Goal: Task Accomplishment & Management: Manage account settings

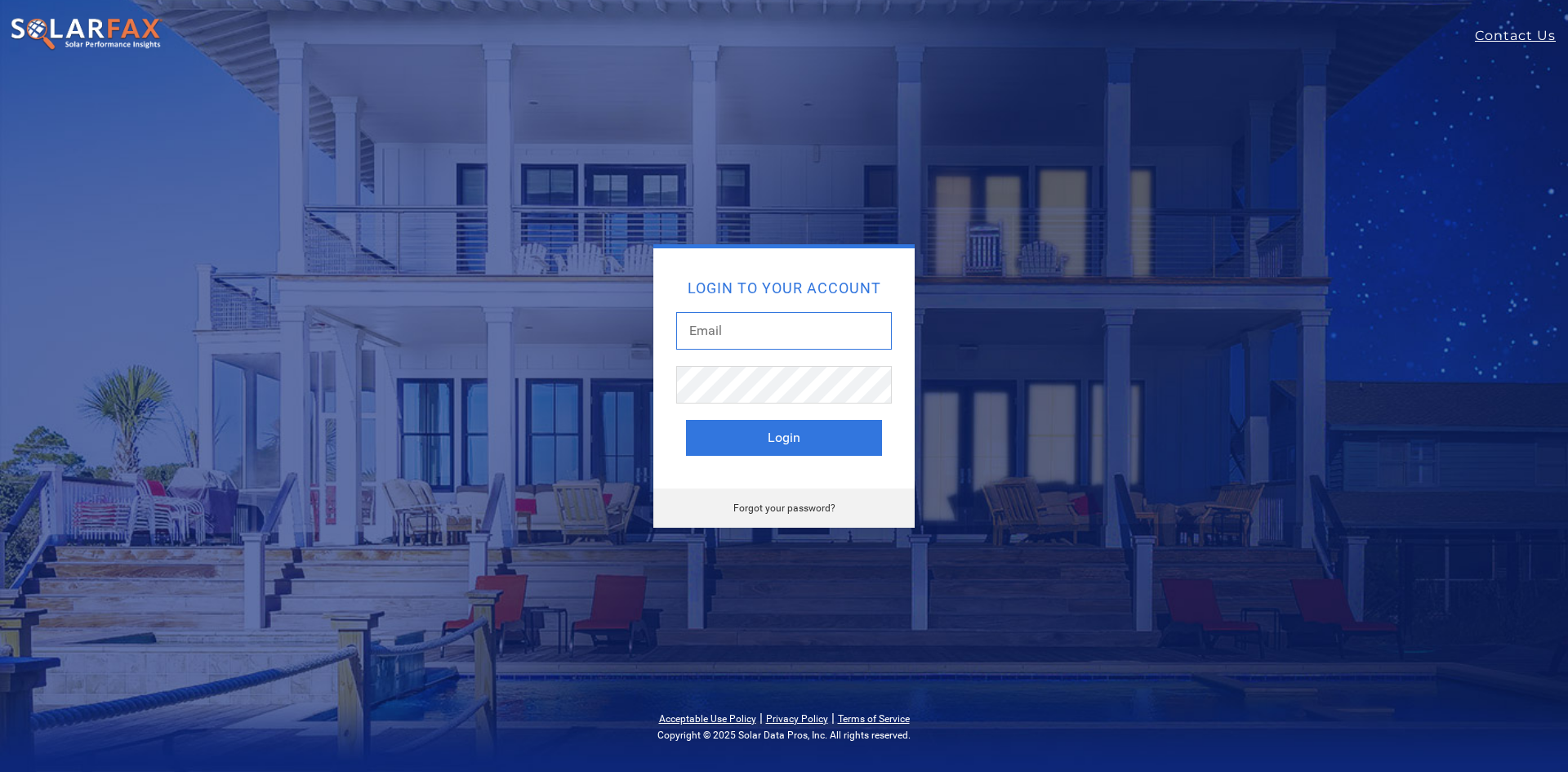
click at [756, 335] on input "text" at bounding box center [784, 331] width 215 height 37
click at [718, 329] on input "text" at bounding box center [784, 331] width 215 height 37
type input "[EMAIL_ADDRESS][DOMAIN_NAME]"
click at [796, 512] on link "Forgot your password?" at bounding box center [784, 507] width 102 height 11
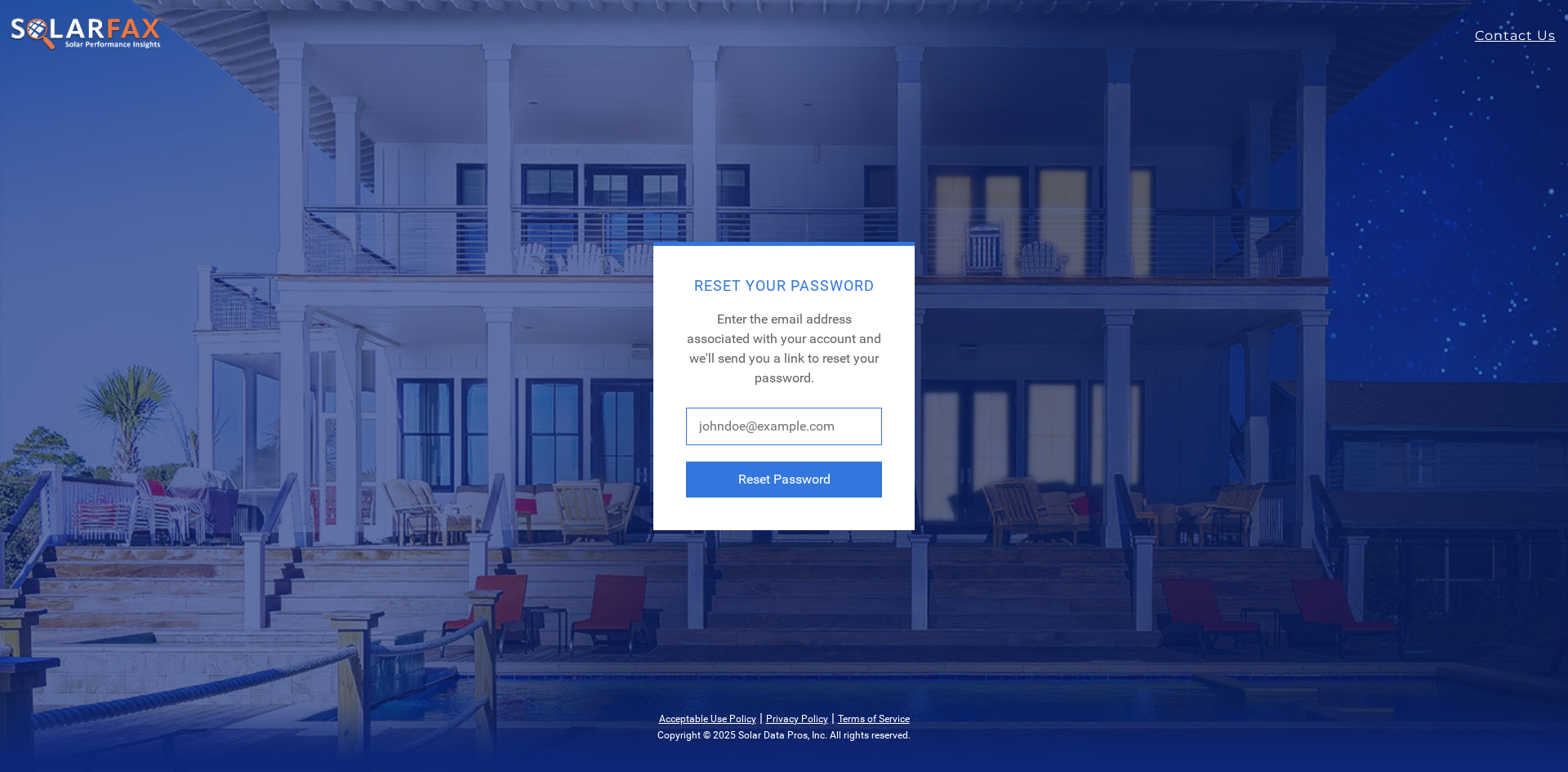
click at [776, 432] on input "text" at bounding box center [784, 426] width 196 height 37
type input "[EMAIL_ADDRESS][DOMAIN_NAME]"
click at [768, 479] on button "Reset Password" at bounding box center [784, 479] width 196 height 36
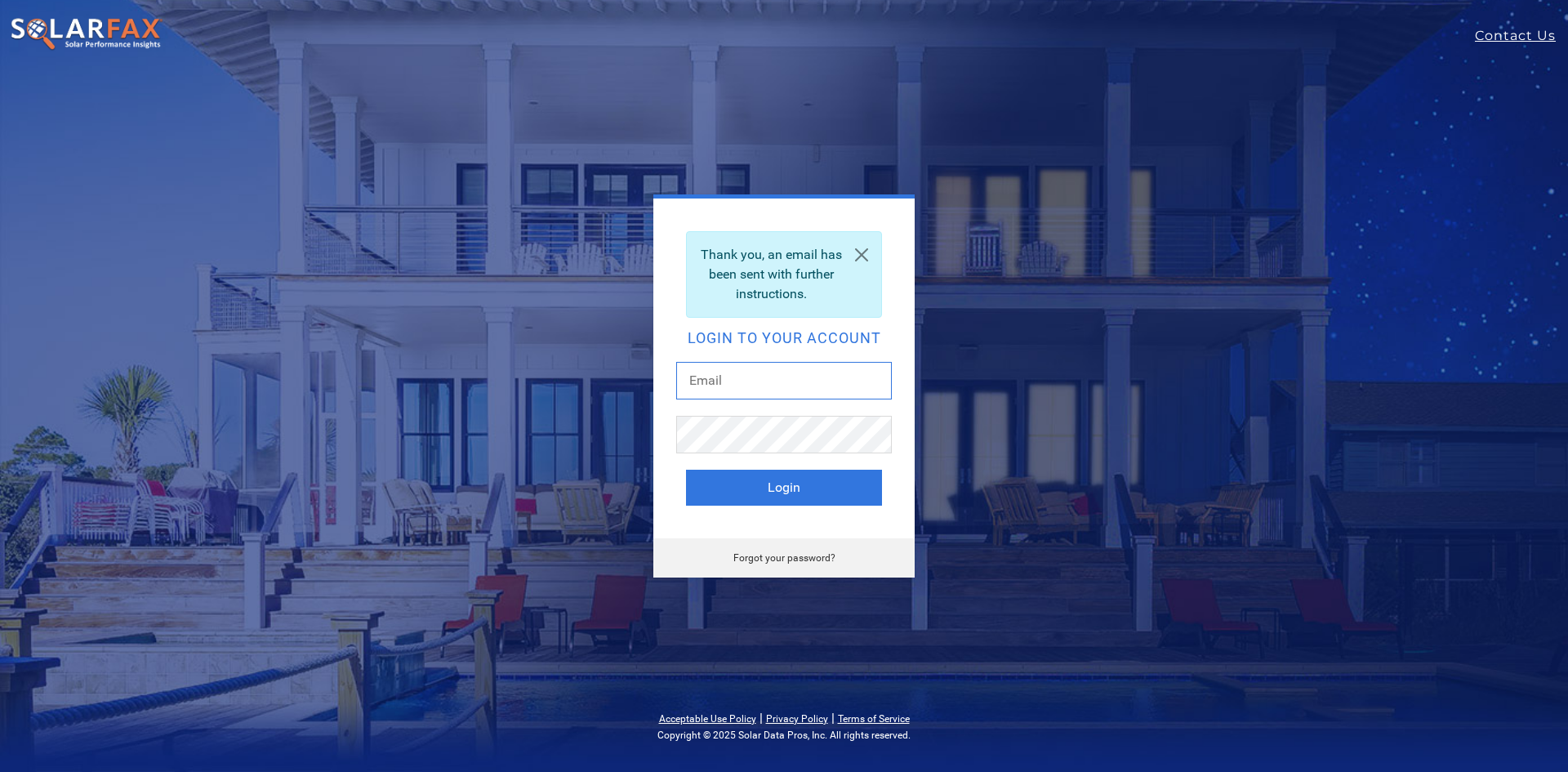
click at [773, 387] on input "text" at bounding box center [784, 381] width 215 height 37
type input "benwollschlager@harmonelectric.net"
click at [861, 252] on link at bounding box center [862, 255] width 39 height 46
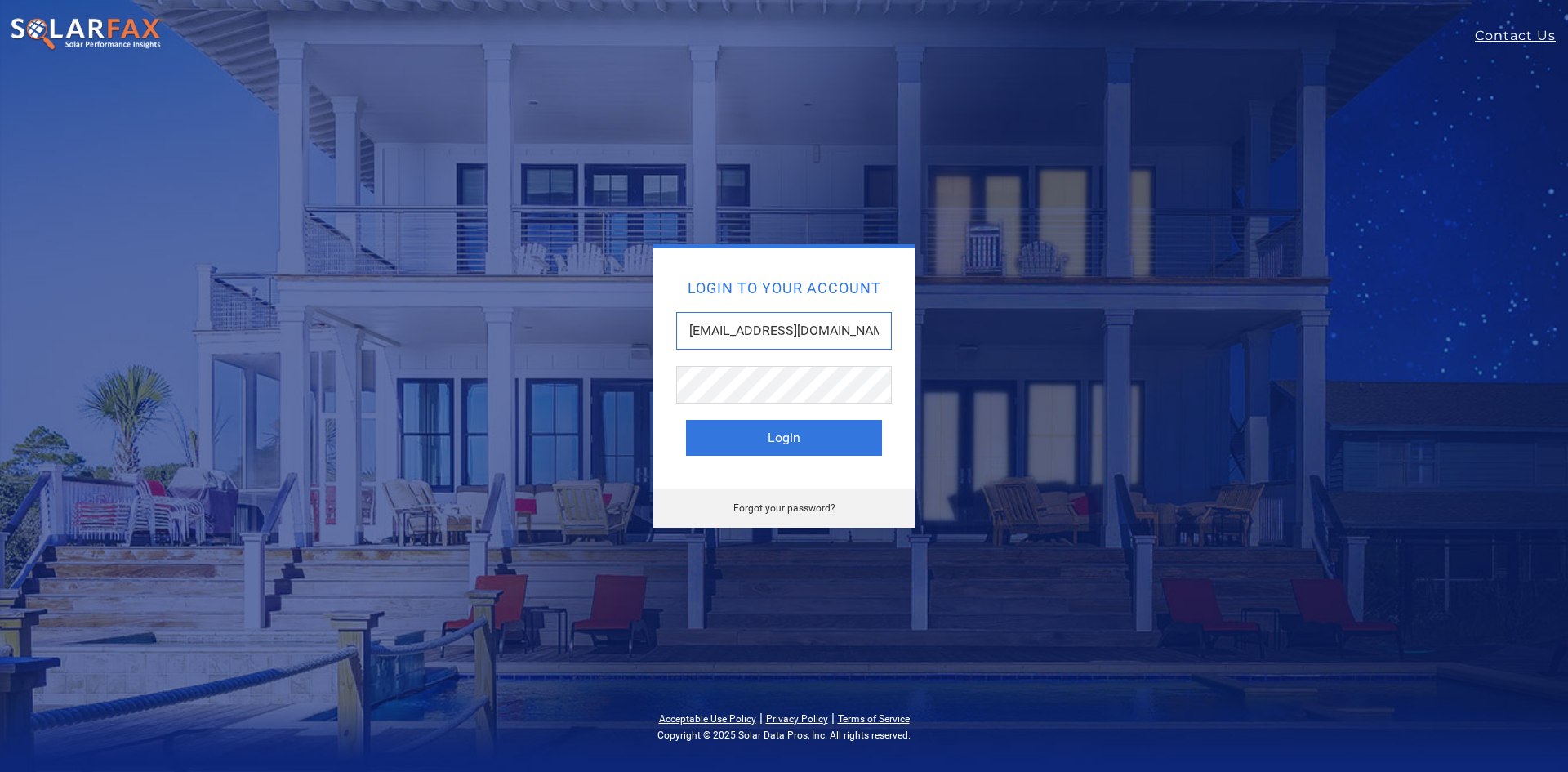
click at [807, 347] on input "benwollschlager@harmonelectric.net" at bounding box center [784, 331] width 215 height 37
